Goal: Task Accomplishment & Management: Manage account settings

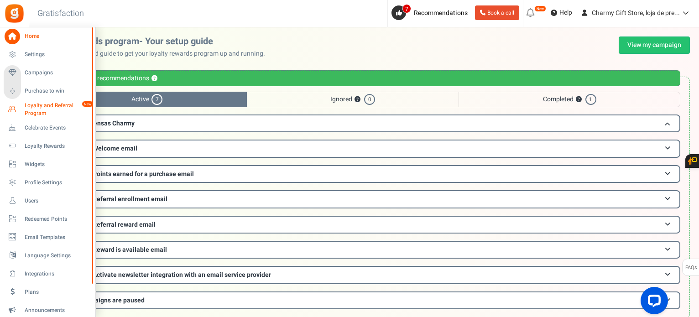
click at [51, 104] on span "Loyalty and Referral Program" at bounding box center [58, 110] width 67 height 16
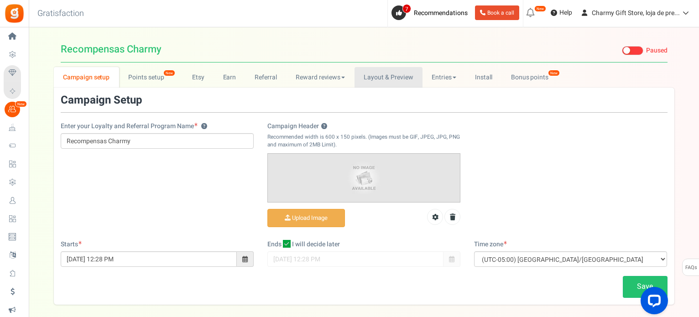
click at [396, 77] on link "Layout & Preview" at bounding box center [388, 77] width 68 height 21
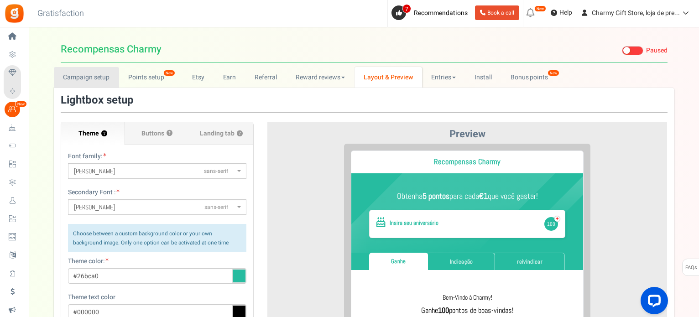
click at [93, 76] on link "Campaign setup" at bounding box center [86, 77] width 65 height 21
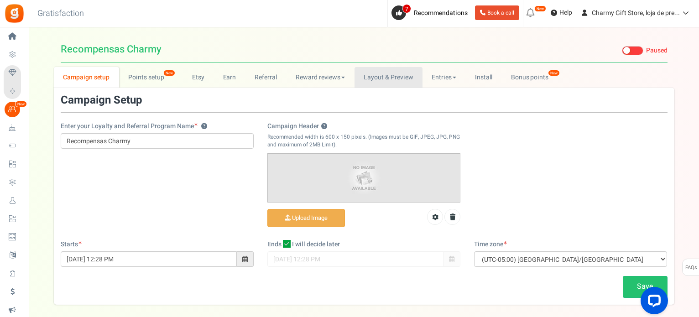
click at [392, 80] on link "Layout & Preview" at bounding box center [388, 77] width 68 height 21
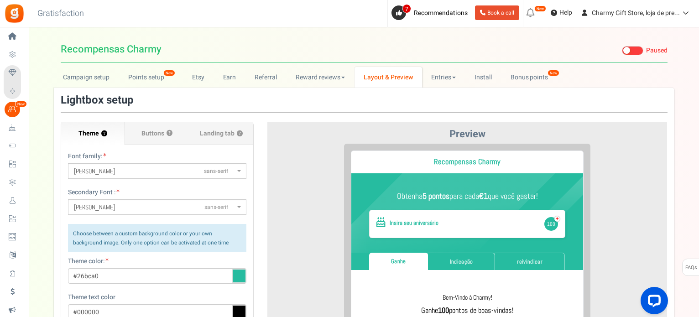
click at [627, 49] on span at bounding box center [626, 50] width 7 height 7
click at [622, 49] on input "Live Paused" at bounding box center [622, 51] width 0 height 6
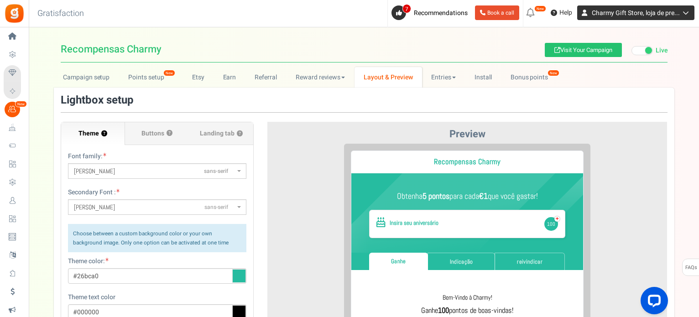
click at [684, 12] on icon at bounding box center [683, 13] width 9 height 6
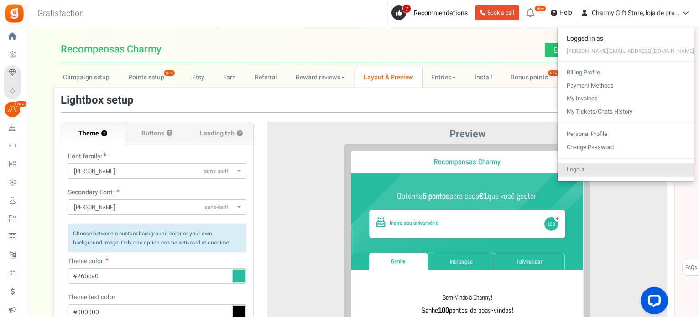
click at [646, 171] on link "Logout" at bounding box center [625, 169] width 136 height 13
